Goal: Transaction & Acquisition: Book appointment/travel/reservation

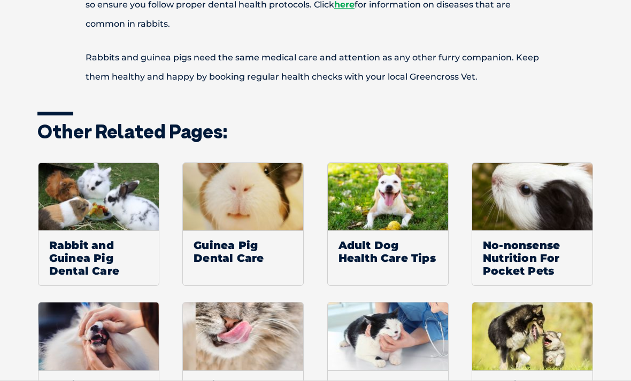
scroll to position [2189, 0]
click at [77, 235] on span "Rabbit and Guinea Pig Dental Care" at bounding box center [98, 257] width 120 height 55
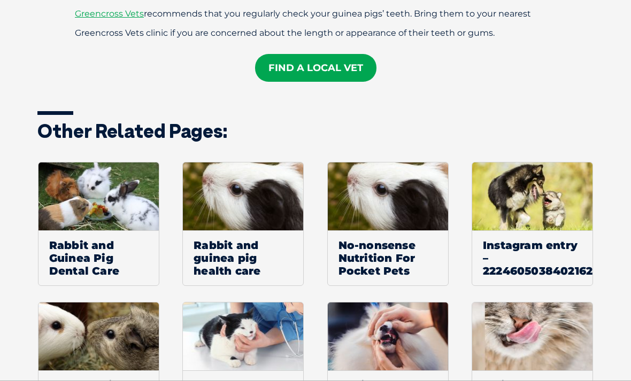
scroll to position [970, 0]
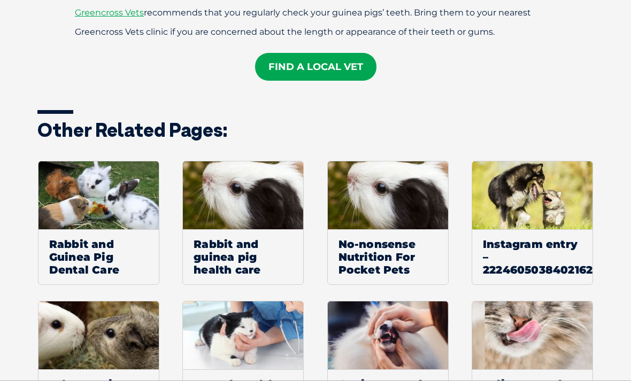
click at [330, 53] on link "Find A Local Vet" at bounding box center [315, 67] width 121 height 28
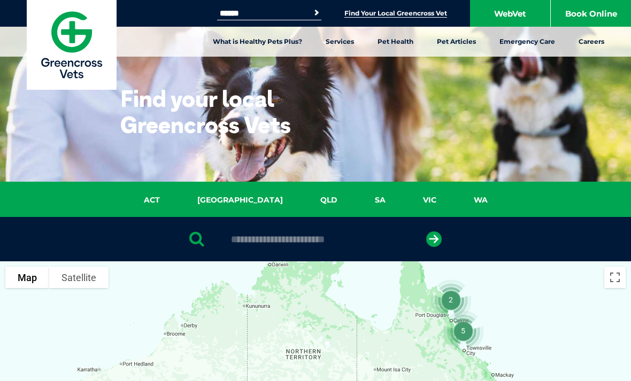
click at [404, 199] on link "VIC" at bounding box center [429, 200] width 51 height 12
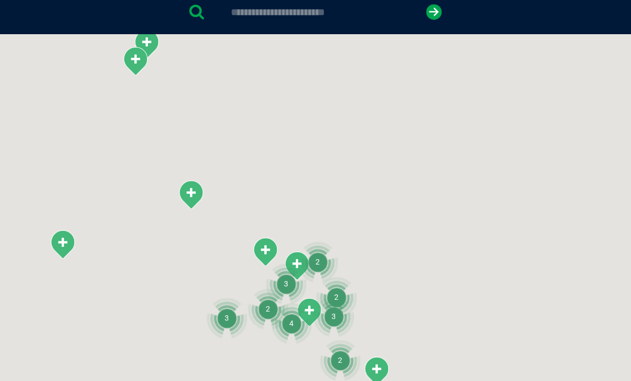
scroll to position [245, 0]
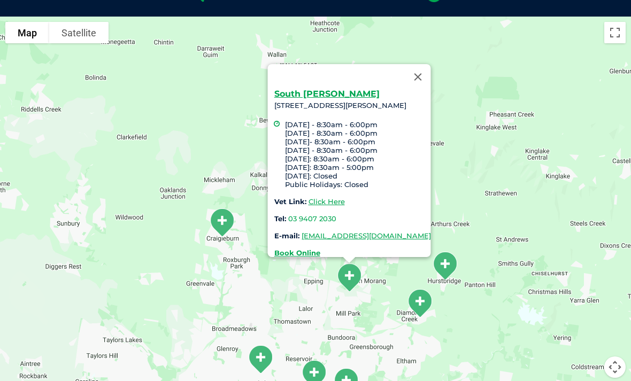
click at [309, 197] on link "Click Here" at bounding box center [327, 201] width 36 height 9
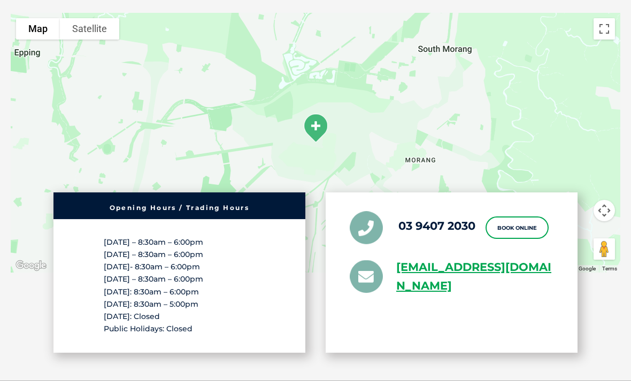
scroll to position [2086, 0]
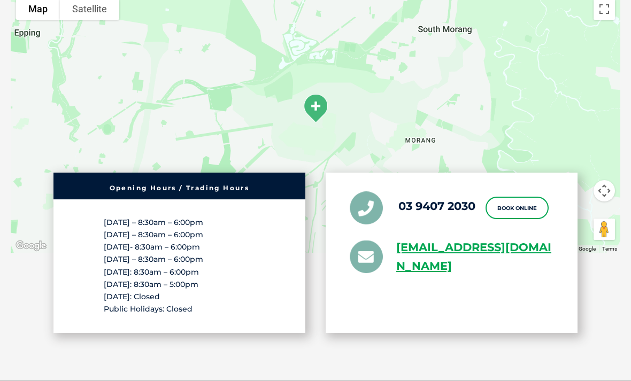
click at [519, 197] on link "Book Online" at bounding box center [516, 208] width 63 height 22
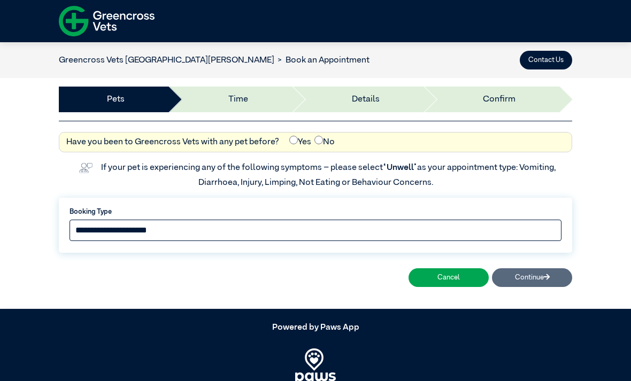
click at [445, 230] on select "**********" at bounding box center [316, 230] width 492 height 21
select select "*****"
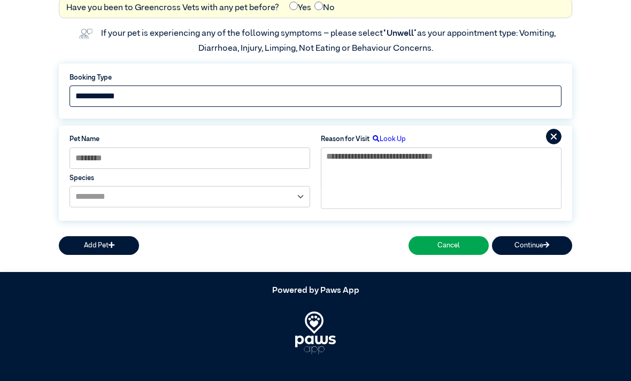
scroll to position [139, 0]
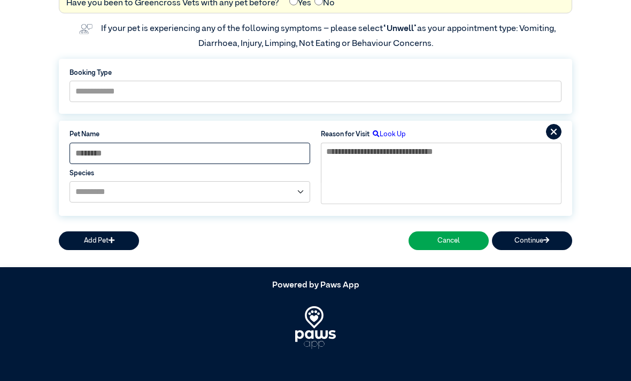
click at [236, 152] on input at bounding box center [190, 153] width 241 height 21
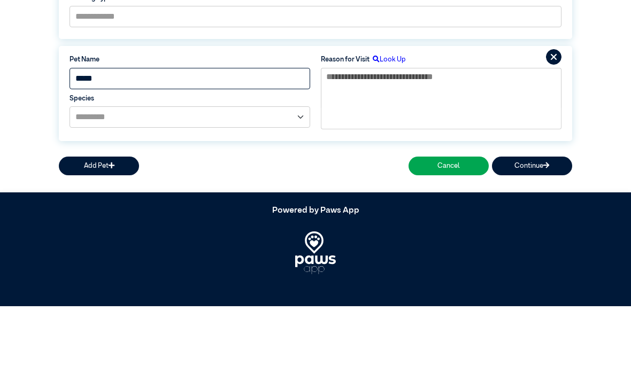
type input "*****"
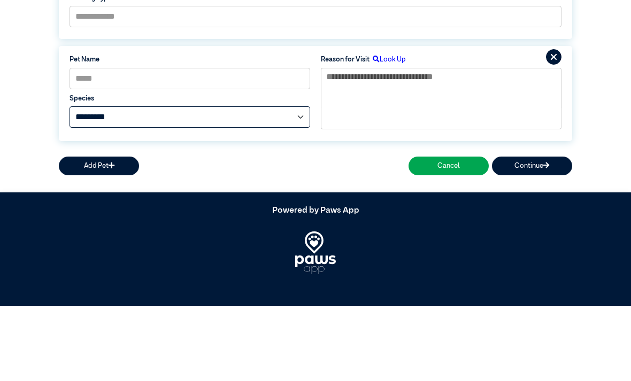
click at [299, 181] on select "**********" at bounding box center [190, 191] width 241 height 21
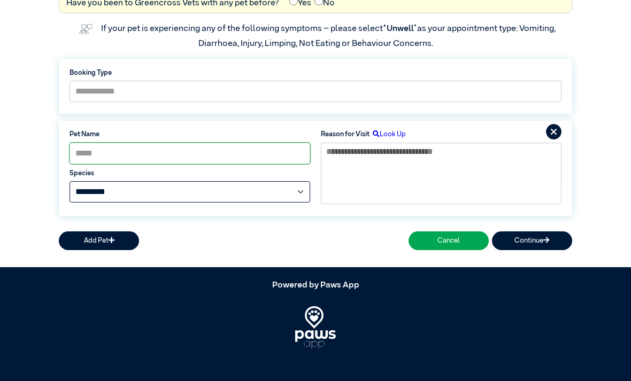
select select "*****"
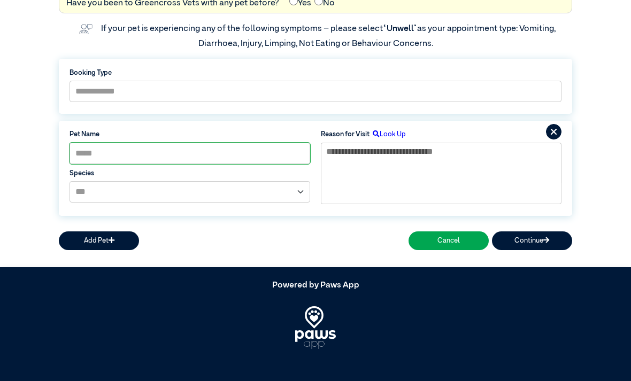
click at [534, 240] on button "Continue" at bounding box center [532, 241] width 80 height 19
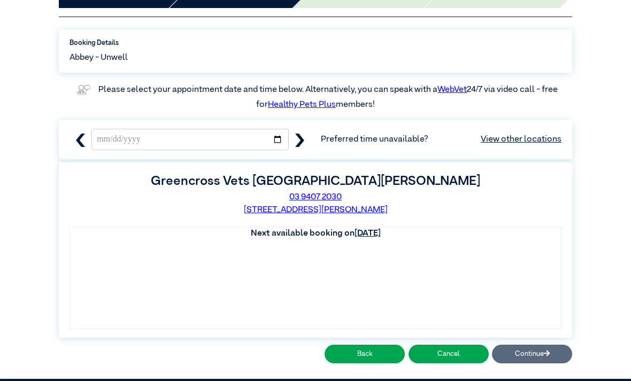
scroll to position [101, 0]
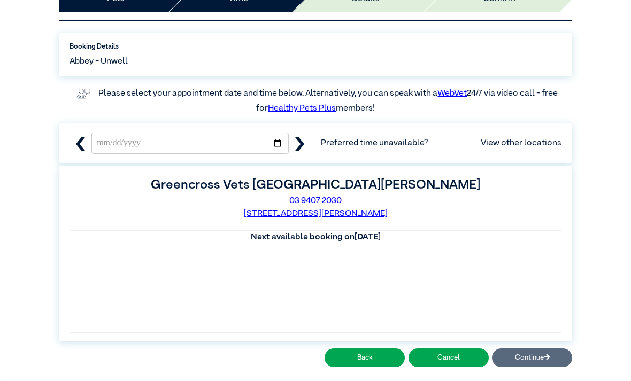
click at [371, 237] on u "Wednesday, 1 October" at bounding box center [367, 237] width 26 height 9
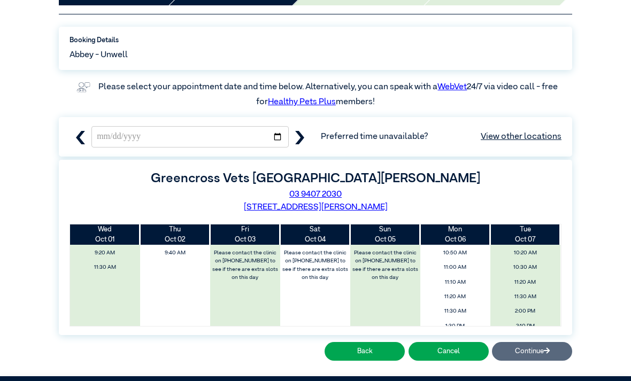
scroll to position [106, 0]
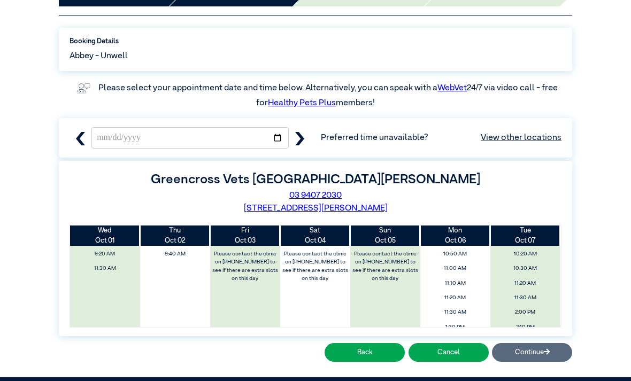
click at [513, 138] on link "View other locations" at bounding box center [521, 138] width 81 height 13
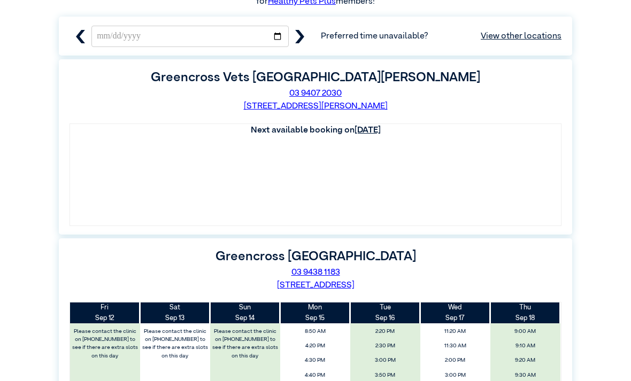
scroll to position [200, 0]
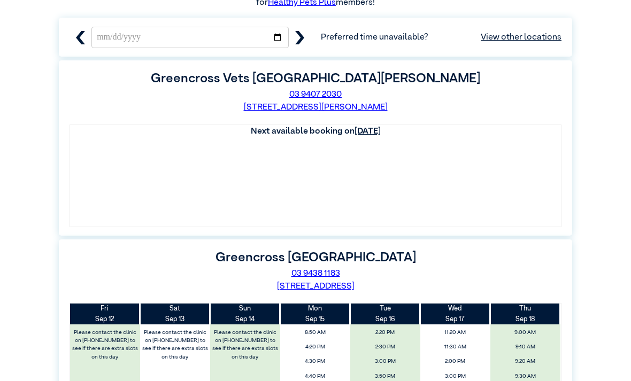
click at [356, 132] on u "Wednesday, 1 October" at bounding box center [367, 131] width 26 height 9
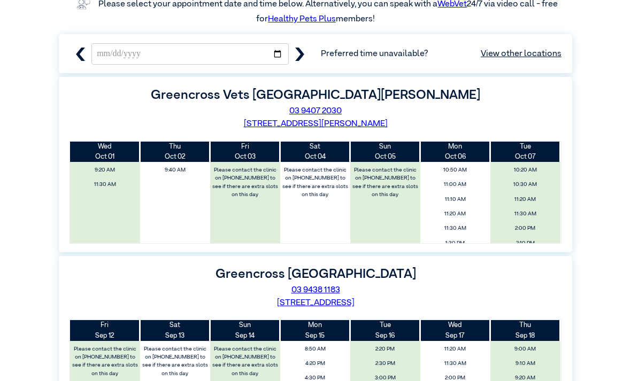
scroll to position [186, 0]
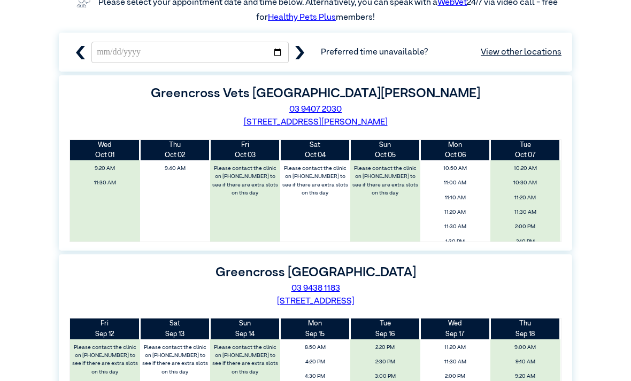
click at [458, 183] on span "11:00 AM" at bounding box center [455, 183] width 64 height 12
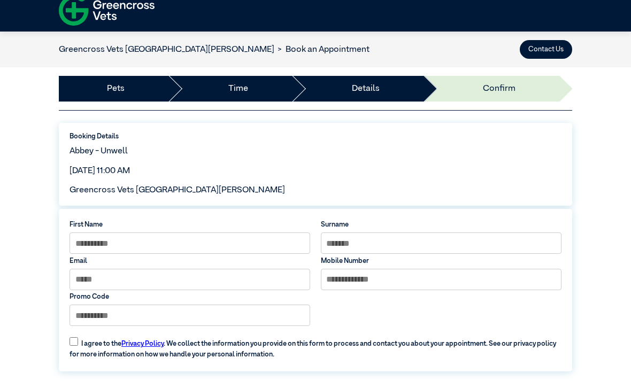
scroll to position [0, 0]
